Goal: Information Seeking & Learning: Learn about a topic

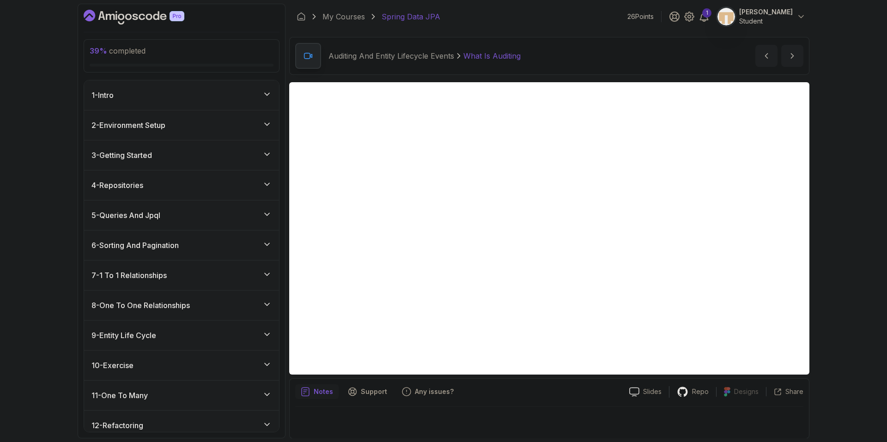
scroll to position [325, 0]
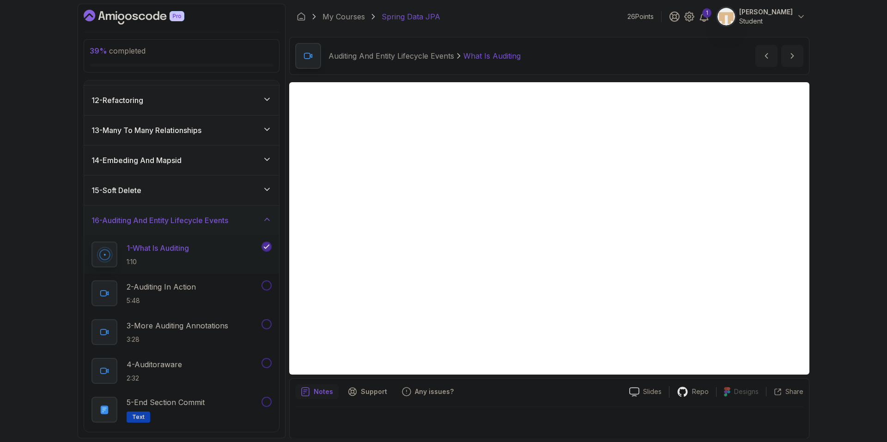
click at [494, 60] on p "What Is Auditing" at bounding box center [491, 55] width 57 height 11
copy p "Auditing"
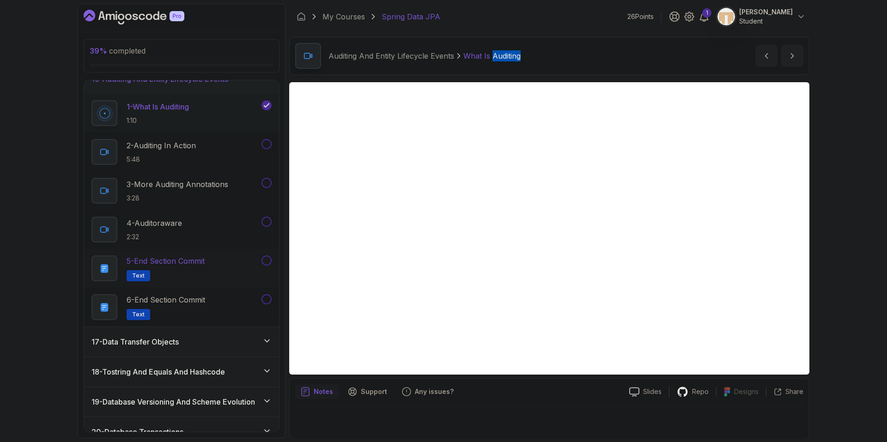
scroll to position [465, 0]
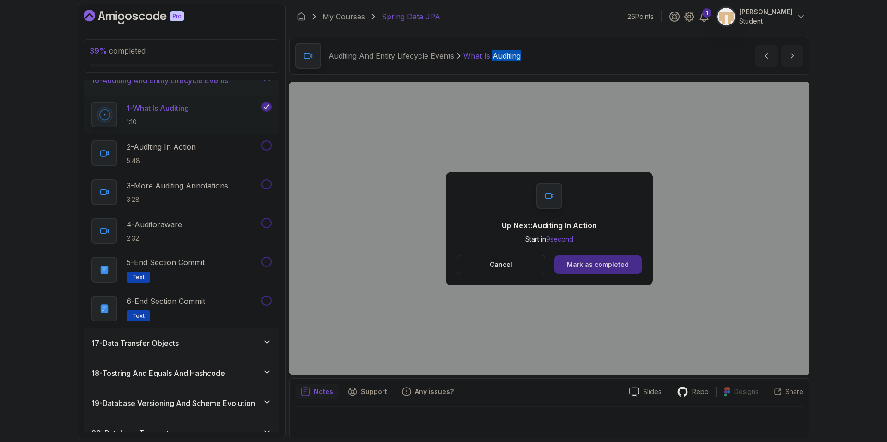
click at [623, 260] on div "Mark as completed" at bounding box center [598, 264] width 62 height 9
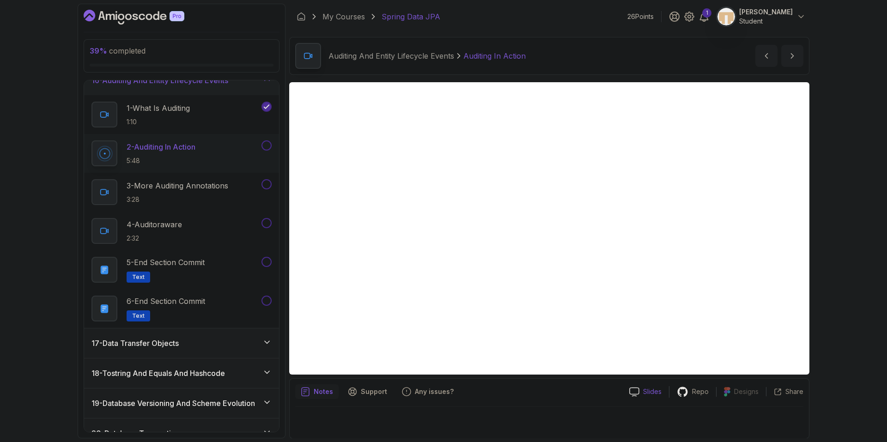
drag, startPoint x: 640, startPoint y: 416, endPoint x: 655, endPoint y: 390, distance: 29.6
click at [640, 416] on div at bounding box center [549, 420] width 508 height 26
drag, startPoint x: 568, startPoint y: 425, endPoint x: 538, endPoint y: 422, distance: 29.7
drag, startPoint x: 538, startPoint y: 422, endPoint x: 532, endPoint y: 422, distance: 6.0
click at [528, 421] on div at bounding box center [549, 420] width 508 height 26
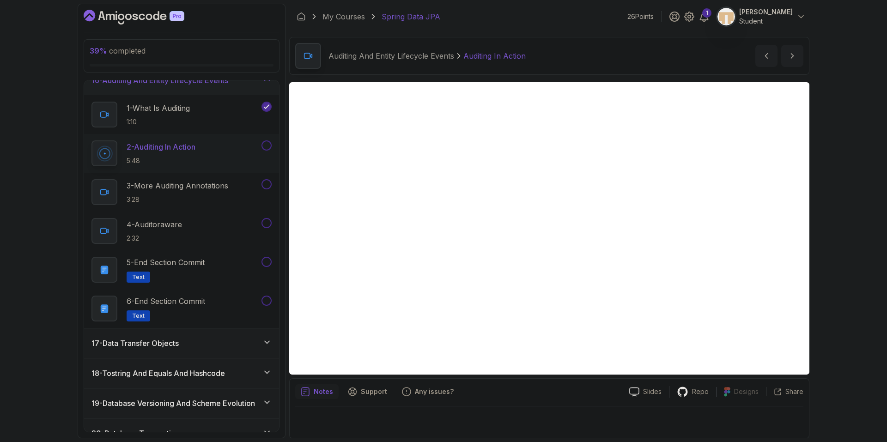
click at [463, 394] on div "Notes Support Any issues?" at bounding box center [458, 391] width 326 height 15
